Goal: Check status: Check status

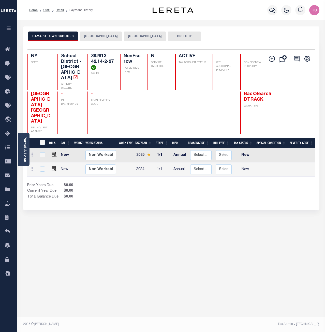
click at [235, 11] on div "Profile Sign out" at bounding box center [259, 10] width 123 height 18
click at [182, 257] on div "RAMAPO TOWN SCHOOLS [GEOGRAPHIC_DATA] RAMAPO TOWN HISTORY 2 1" at bounding box center [171, 172] width 304 height 292
click at [195, 227] on div "RAMAPO TOWN SCHOOLS [GEOGRAPHIC_DATA] RAMAPO TOWN HISTORY 2 1" at bounding box center [171, 172] width 304 height 292
click at [147, 183] on div "Prior Years Due $0.00 Current Year Due $0.00 Total Balance Due $0.00" at bounding box center [99, 191] width 144 height 17
click at [192, 197] on div "RAMAPO TOWN SCHOOLS [GEOGRAPHIC_DATA] RAMAPO TOWN HISTORY 2 1" at bounding box center [171, 172] width 304 height 292
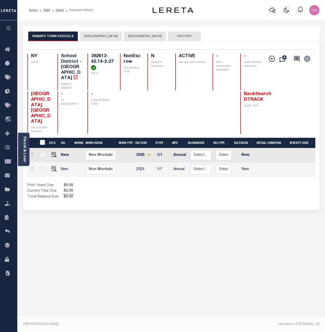
click at [263, 194] on div "RAMAPO TOWN SCHOOLS [GEOGRAPHIC_DATA] RAMAPO TOWN HISTORY 2 1" at bounding box center [171, 172] width 304 height 292
